Goal: Task Accomplishment & Management: Manage account settings

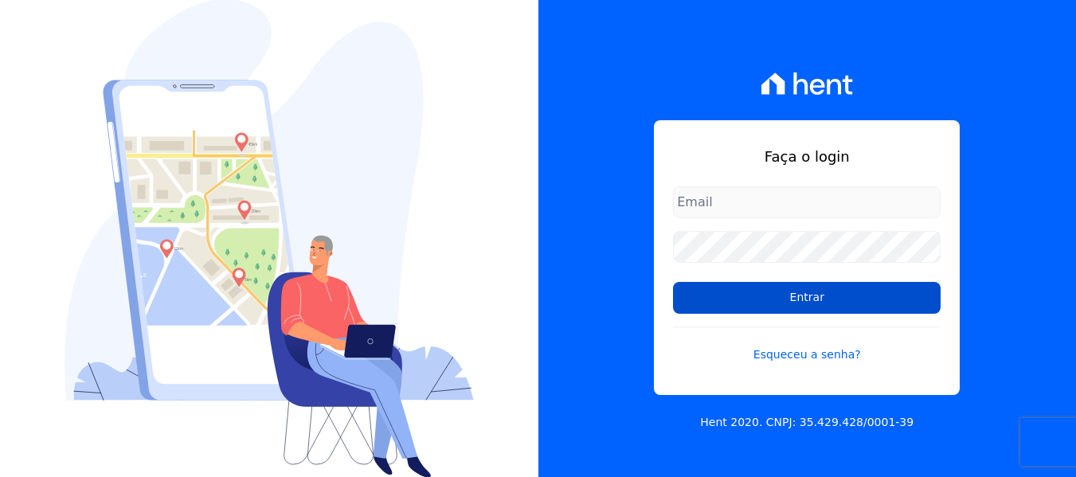
type input "[EMAIL_ADDRESS][DOMAIN_NAME]"
click at [797, 290] on input "Entrar" at bounding box center [807, 298] width 268 height 32
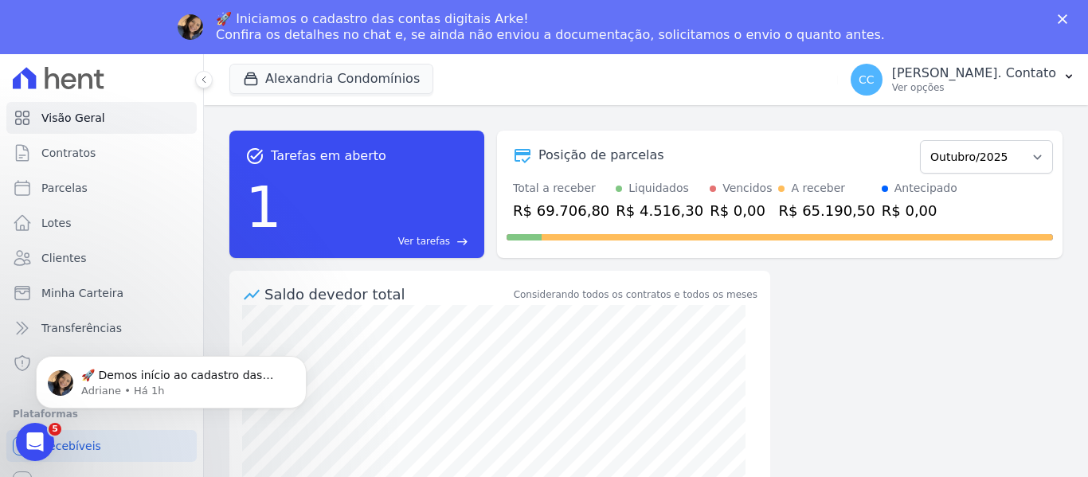
click at [1067, 16] on polygon "Fechar" at bounding box center [1063, 19] width 10 height 10
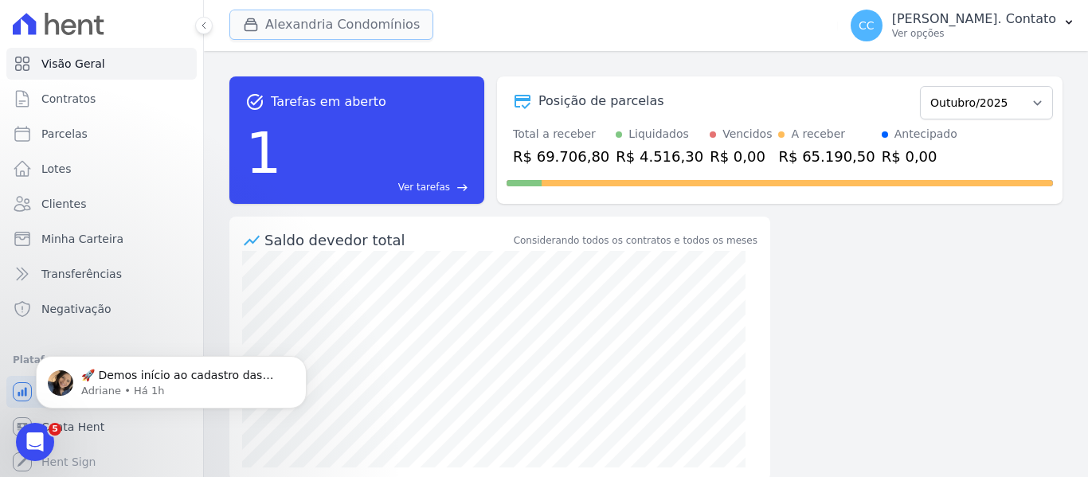
click at [399, 22] on button "Alexandria Condomínios" at bounding box center [331, 25] width 204 height 30
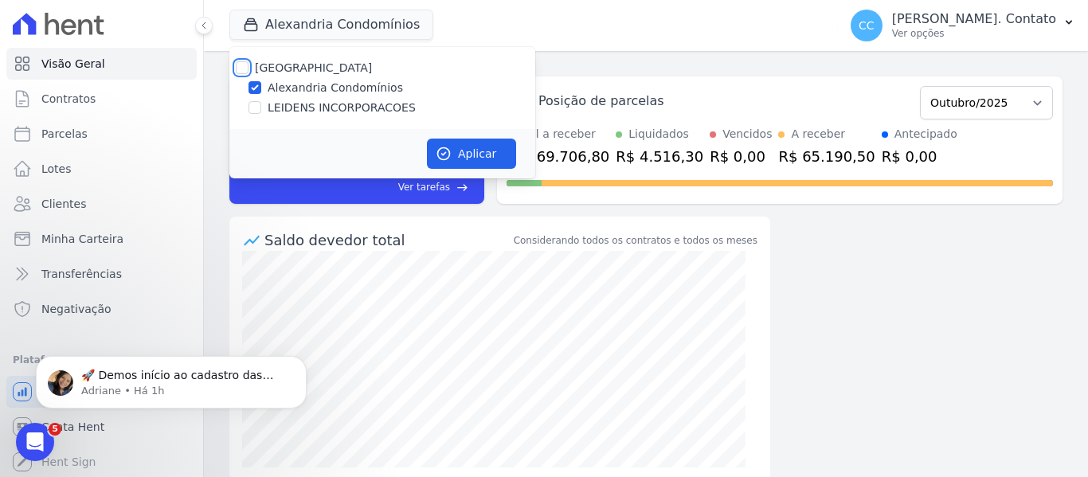
click at [241, 69] on input "[GEOGRAPHIC_DATA]" at bounding box center [242, 67] width 13 height 13
checkbox input "true"
click at [496, 151] on button "Aplicar" at bounding box center [471, 154] width 89 height 30
